Goal: Use online tool/utility: Utilize a website feature to perform a specific function

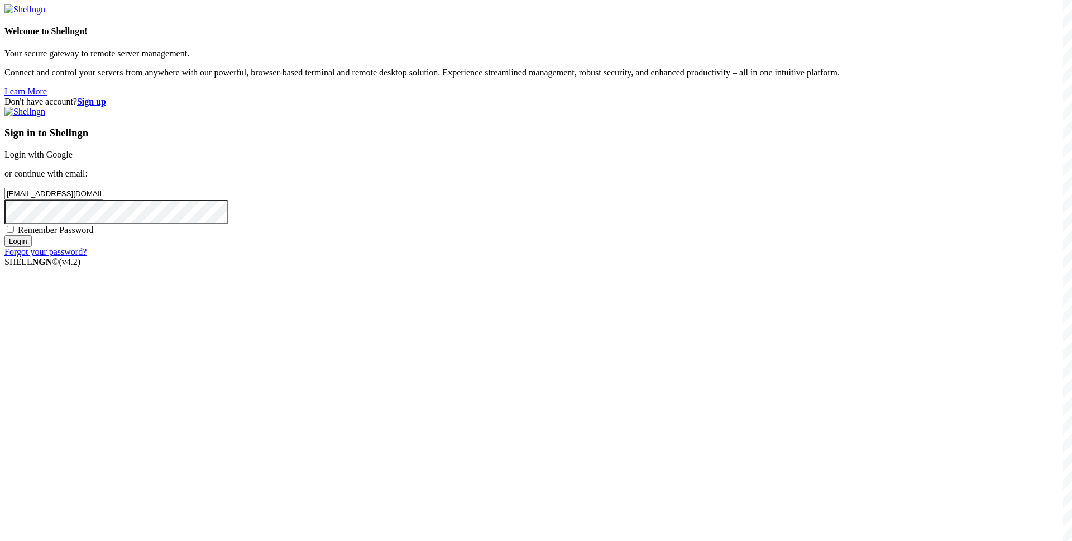
type input "[EMAIL_ADDRESS][DOMAIN_NAME]"
click at [94, 235] on span "Remember Password" at bounding box center [56, 229] width 76 height 9
click at [14, 233] on input "Remember Password" at bounding box center [10, 229] width 7 height 7
checkbox input "true"
click at [595, 257] on div "Sign in to Shellngn Login with Google or continue with email: [EMAIL_ADDRESS][D…" at bounding box center [535, 182] width 1063 height 150
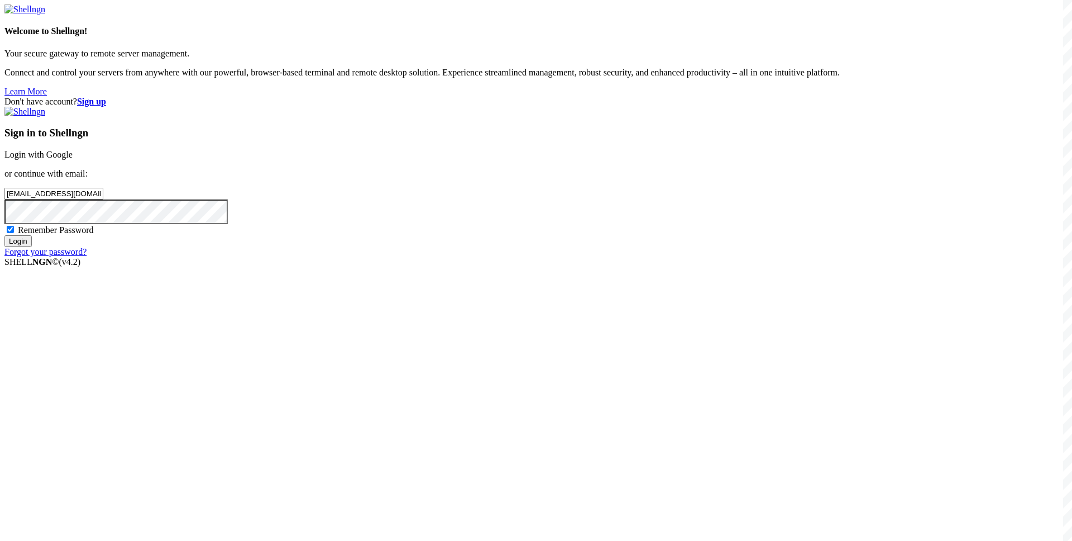
click at [32, 247] on input "Login" at bounding box center [17, 241] width 27 height 12
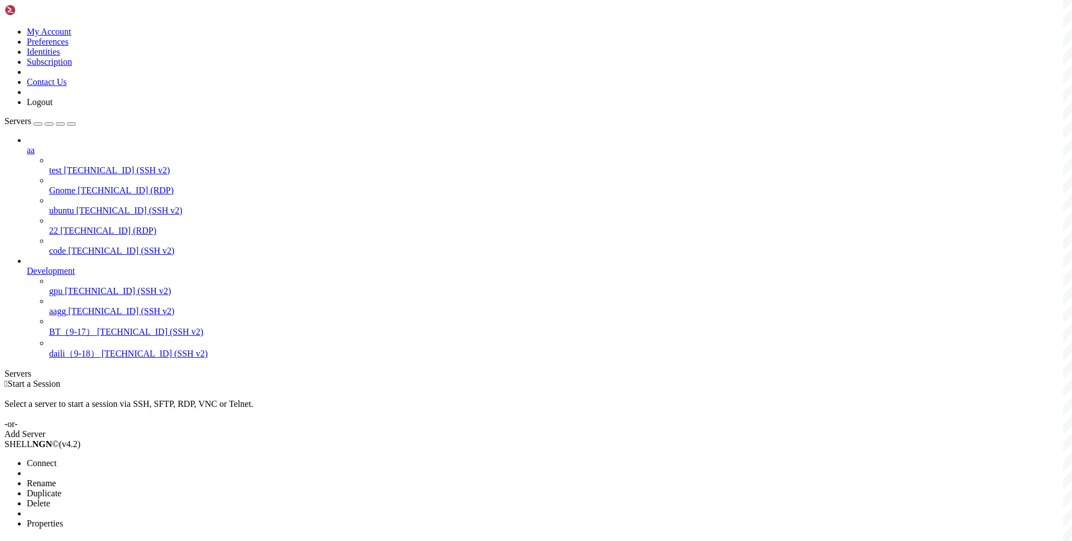
click at [119, 458] on li "Connect" at bounding box center [78, 463] width 102 height 10
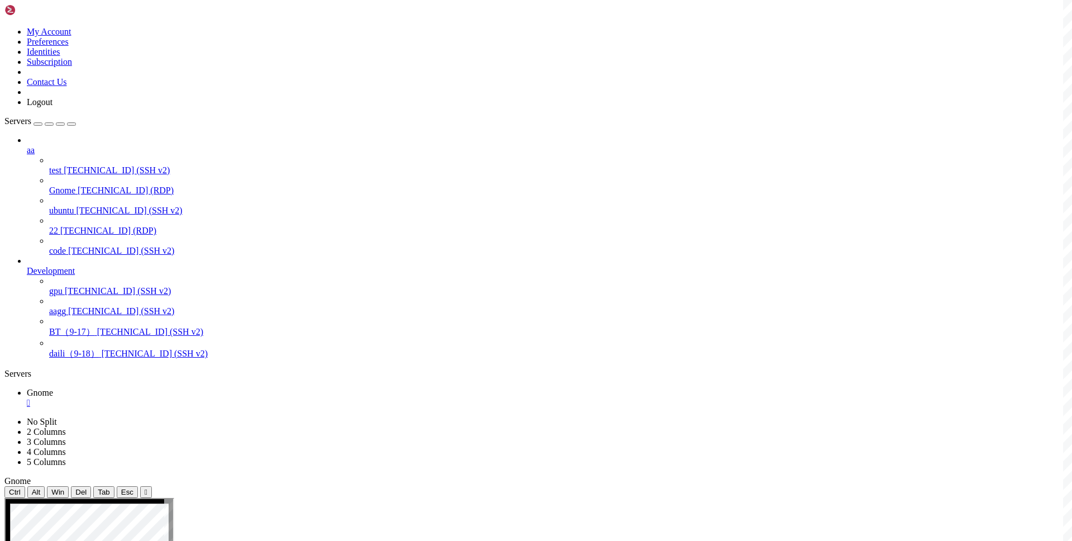
click at [192, 398] on div "" at bounding box center [547, 403] width 1041 height 10
